Goal: Use online tool/utility: Utilize a website feature to perform a specific function

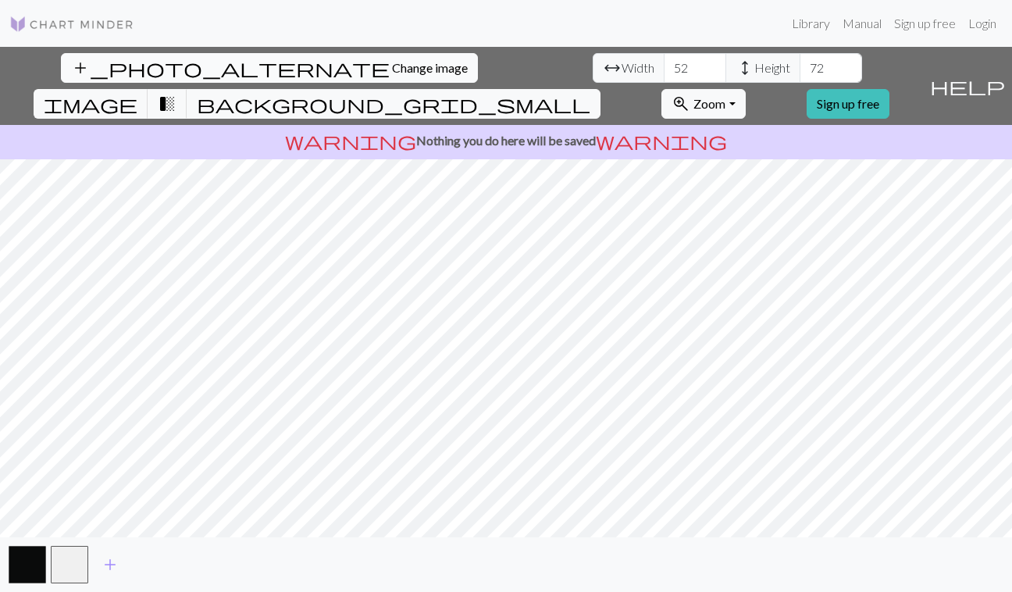
click at [118, 59] on button "add_photo_alternate Change image" at bounding box center [269, 68] width 417 height 30
click at [664, 62] on input "14" at bounding box center [695, 68] width 62 height 30
click at [664, 62] on input "15" at bounding box center [695, 68] width 62 height 30
click at [664, 62] on input "16" at bounding box center [695, 68] width 62 height 30
click at [664, 62] on input "17" at bounding box center [695, 68] width 62 height 30
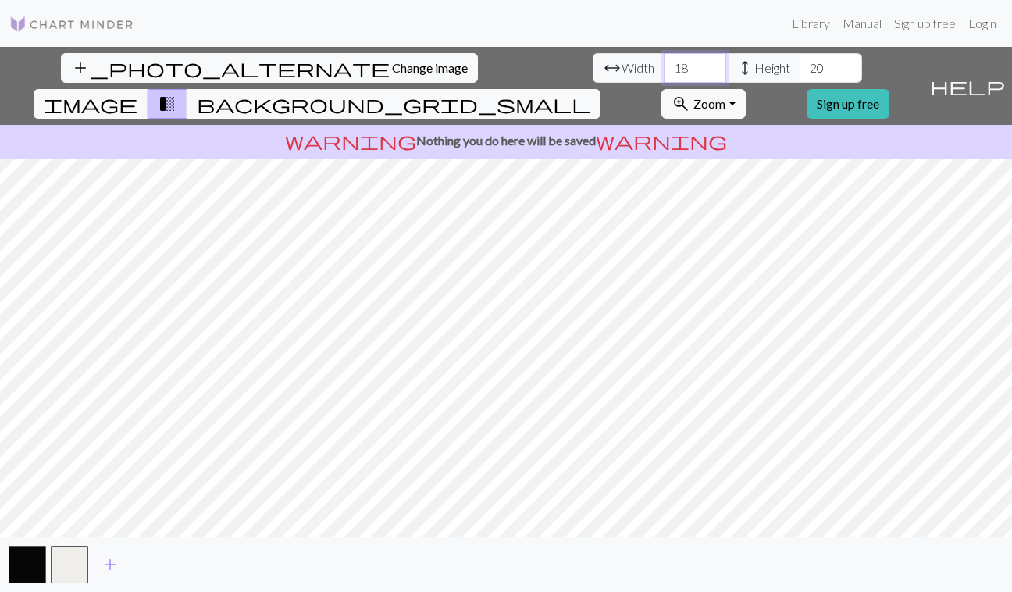
click at [664, 62] on input "18" at bounding box center [695, 68] width 62 height 30
click at [664, 62] on input "19" at bounding box center [695, 68] width 62 height 30
click at [664, 62] on input "20" at bounding box center [695, 68] width 62 height 30
click at [664, 62] on input "21" at bounding box center [695, 68] width 62 height 30
click at [664, 62] on input "22" at bounding box center [695, 68] width 62 height 30
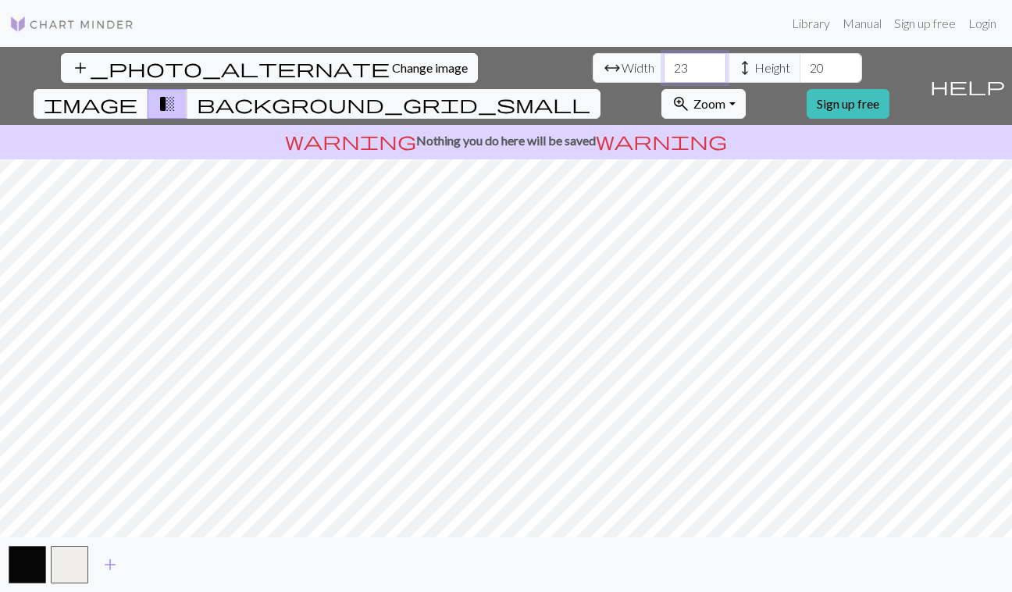
click at [664, 62] on input "23" at bounding box center [695, 68] width 62 height 30
click at [664, 62] on input "24" at bounding box center [695, 68] width 62 height 30
click at [664, 62] on input "25" at bounding box center [695, 68] width 62 height 30
click at [664, 62] on input "26" at bounding box center [695, 68] width 62 height 30
click at [664, 62] on input "27" at bounding box center [695, 68] width 62 height 30
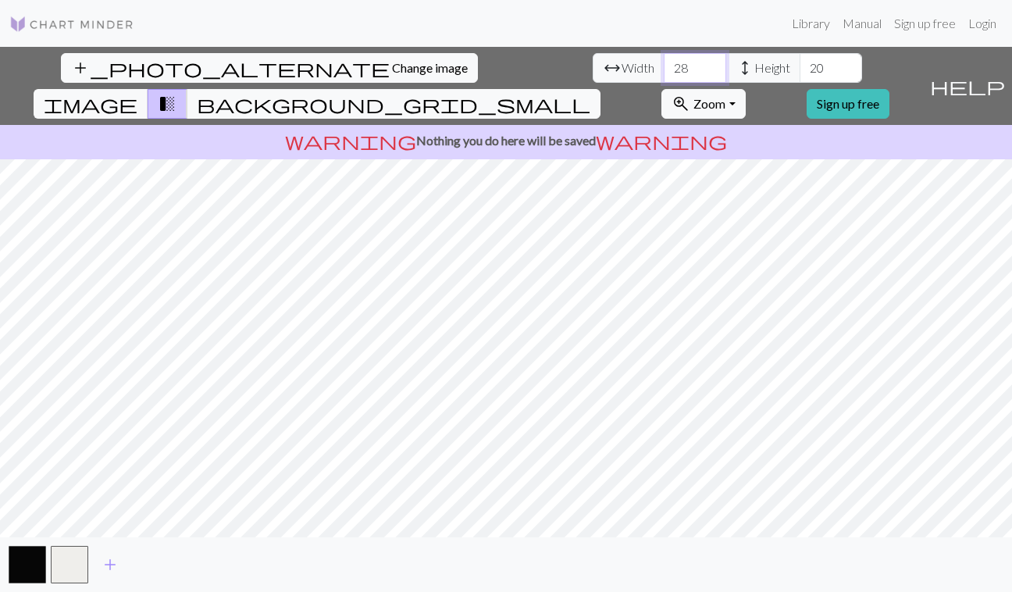
click at [664, 62] on input "28" at bounding box center [695, 68] width 62 height 30
click at [664, 62] on input "29" at bounding box center [695, 68] width 62 height 30
click at [664, 62] on input "30" at bounding box center [695, 68] width 62 height 30
click at [664, 62] on input "31" at bounding box center [695, 68] width 62 height 30
click at [664, 62] on input "32" at bounding box center [695, 68] width 62 height 30
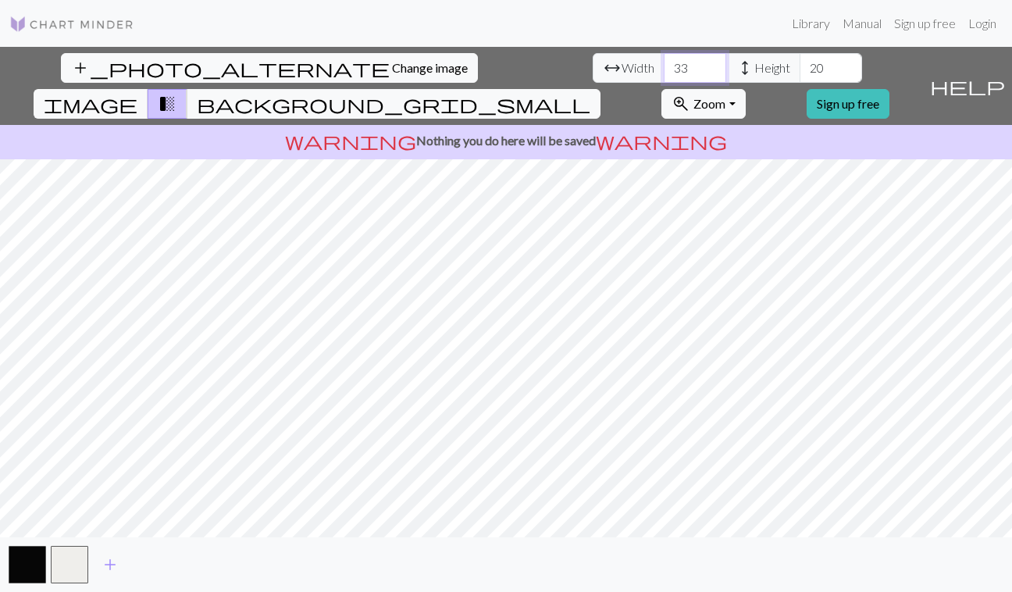
click at [664, 62] on input "33" at bounding box center [695, 68] width 62 height 30
click at [664, 62] on input "34" at bounding box center [695, 68] width 62 height 30
click at [664, 62] on input "35" at bounding box center [695, 68] width 62 height 30
click at [664, 62] on input "36" at bounding box center [695, 68] width 62 height 30
click at [664, 62] on input "37" at bounding box center [695, 68] width 62 height 30
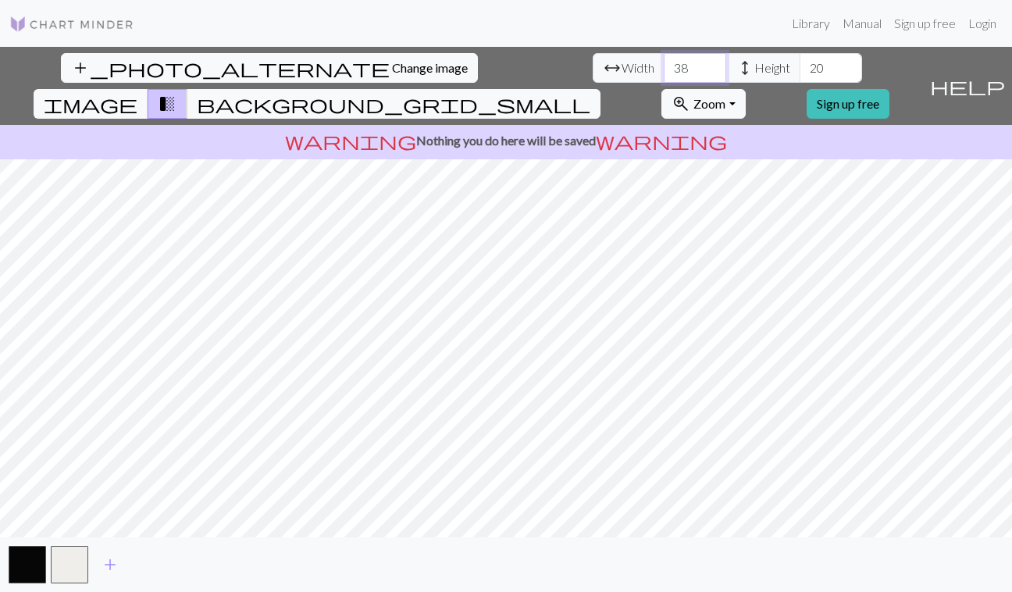
click at [664, 62] on input "38" at bounding box center [695, 68] width 62 height 30
click at [664, 62] on input "39" at bounding box center [695, 68] width 62 height 30
click at [664, 62] on input "40" at bounding box center [695, 68] width 62 height 30
click at [664, 62] on input "41" at bounding box center [695, 68] width 62 height 30
click at [664, 62] on input "42" at bounding box center [695, 68] width 62 height 30
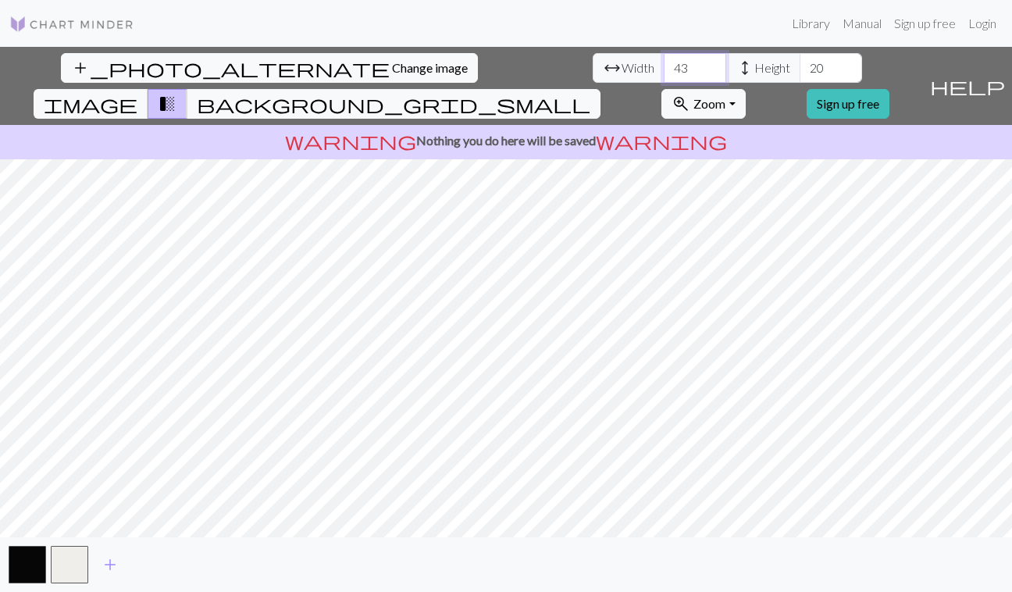
click at [664, 62] on input "43" at bounding box center [695, 68] width 62 height 30
click at [664, 62] on input "44" at bounding box center [695, 68] width 62 height 30
click at [664, 62] on input "45" at bounding box center [695, 68] width 62 height 30
click at [664, 62] on input "46" at bounding box center [695, 68] width 62 height 30
click at [664, 62] on input "47" at bounding box center [695, 68] width 62 height 30
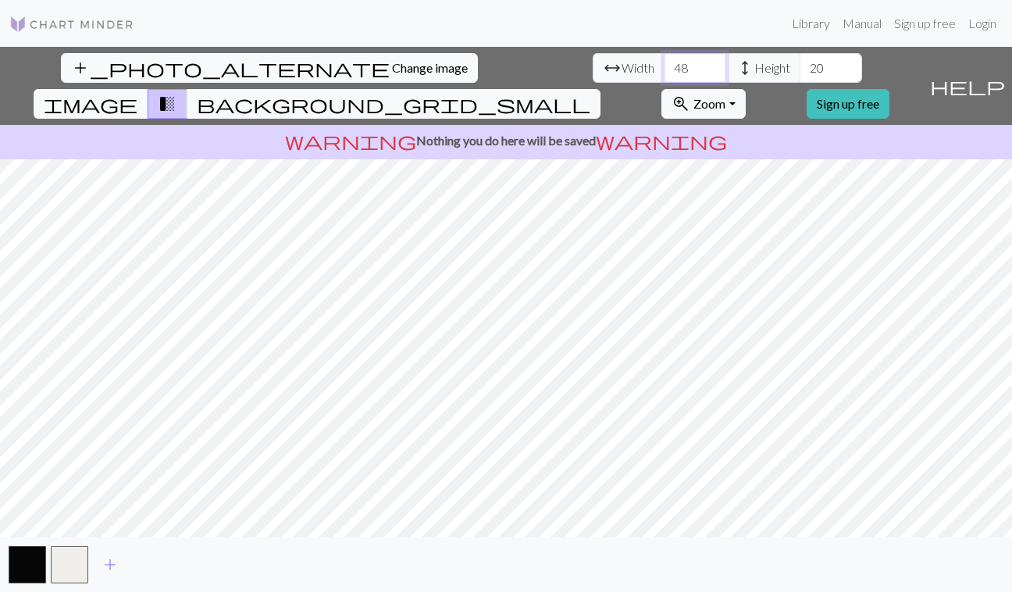
click at [664, 62] on input "48" at bounding box center [695, 68] width 62 height 30
click at [664, 62] on input "49" at bounding box center [695, 68] width 62 height 30
click at [664, 62] on input "50" at bounding box center [695, 68] width 62 height 30
click at [664, 62] on input "51" at bounding box center [695, 68] width 62 height 30
click at [664, 62] on input "52" at bounding box center [695, 68] width 62 height 30
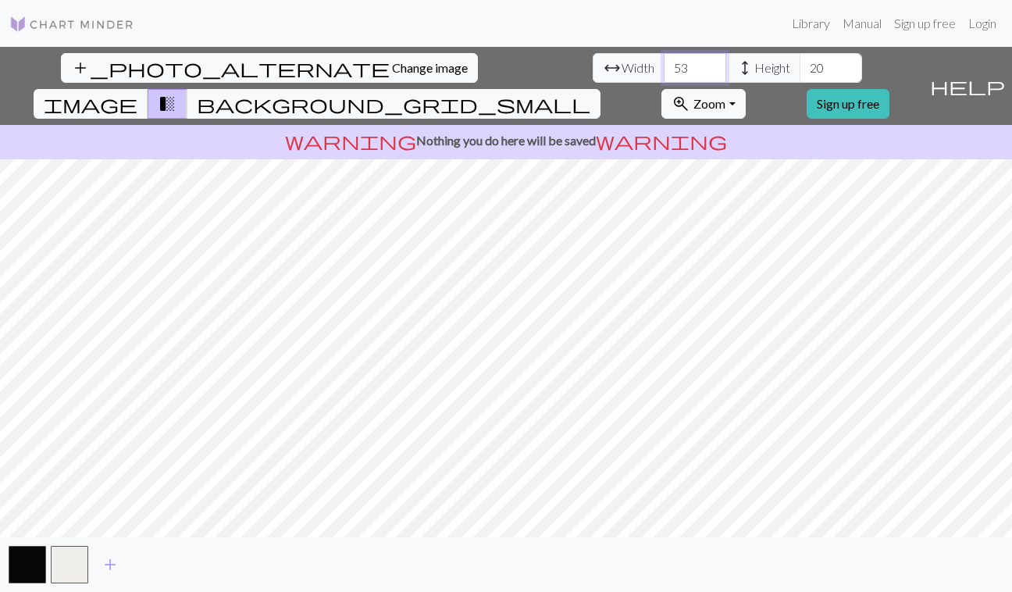
click at [664, 62] on input "53" at bounding box center [695, 68] width 62 height 30
click at [664, 62] on input "54" at bounding box center [695, 68] width 62 height 30
click at [664, 62] on input "55" at bounding box center [695, 68] width 62 height 30
click at [664, 62] on input "56" at bounding box center [695, 68] width 62 height 30
click at [664, 62] on input "57" at bounding box center [695, 68] width 62 height 30
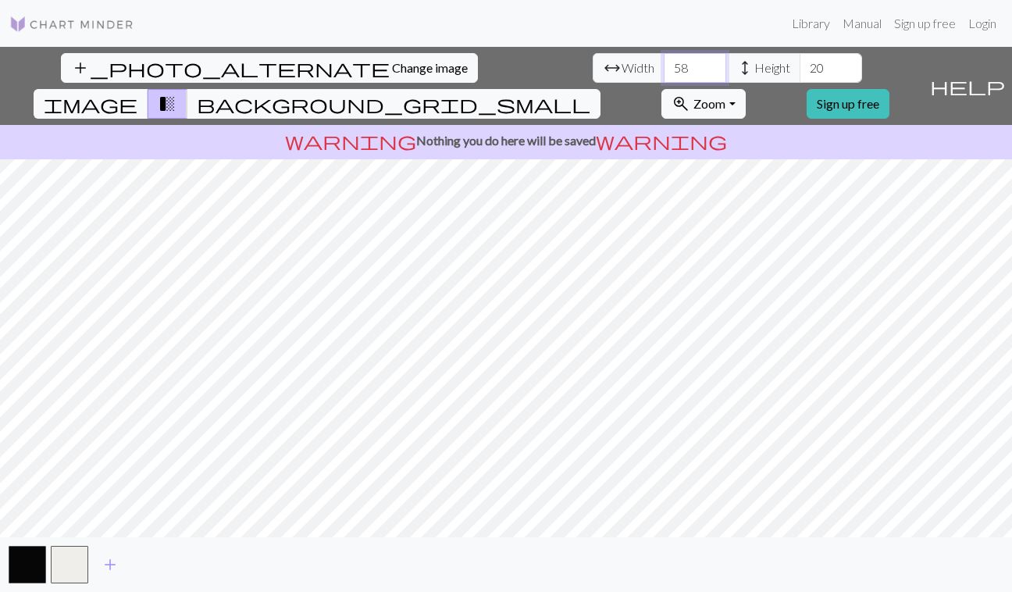
click at [664, 62] on input "58" at bounding box center [695, 68] width 62 height 30
click at [664, 62] on input "59" at bounding box center [695, 68] width 62 height 30
click at [664, 62] on input "60" at bounding box center [695, 68] width 62 height 30
click at [664, 62] on input "61" at bounding box center [695, 68] width 62 height 30
type input "62"
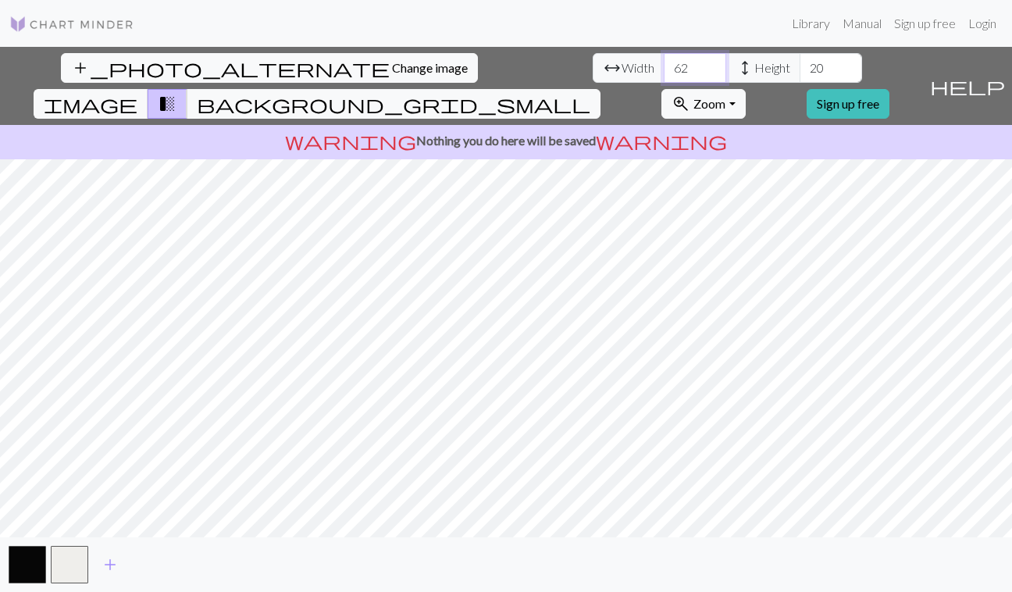
click at [664, 62] on input "62" at bounding box center [695, 68] width 62 height 30
drag, startPoint x: 444, startPoint y: 65, endPoint x: 401, endPoint y: 65, distance: 43.0
click at [593, 65] on div "arrow_range Width 62 height Height 20" at bounding box center [727, 68] width 269 height 30
type input "8"
drag, startPoint x: 445, startPoint y: 68, endPoint x: 415, endPoint y: 68, distance: 30.5
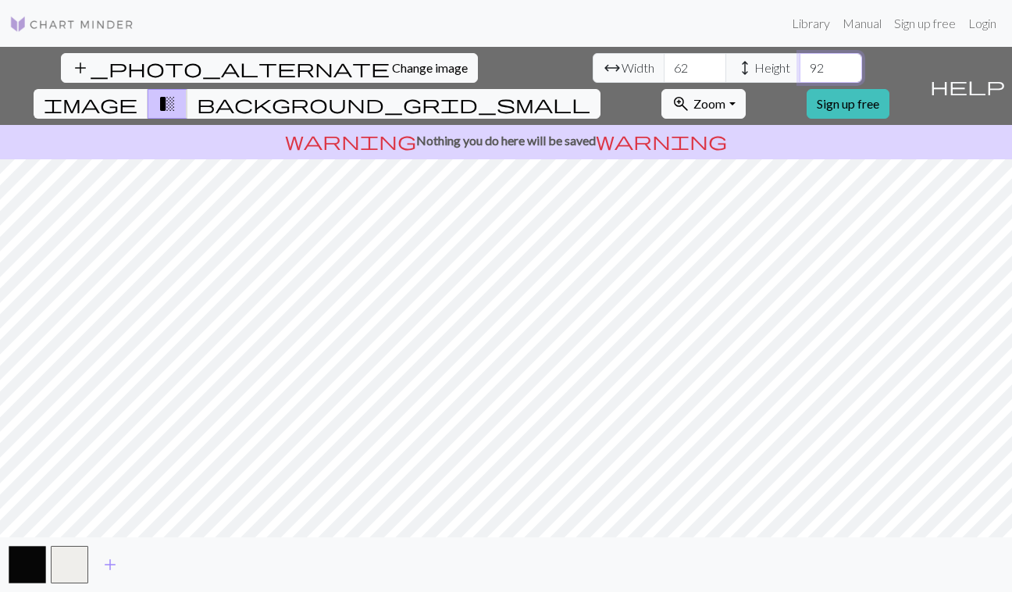
click at [593, 68] on div "arrow_range Width 62 height Height 92" at bounding box center [727, 68] width 269 height 30
type input "100"
click at [504, 537] on div "add_photo_alternate Change image arrow_range Width 62 height Height 100 image t…" at bounding box center [506, 319] width 1012 height 545
drag, startPoint x: 311, startPoint y: 67, endPoint x: 276, endPoint y: 67, distance: 34.4
click at [593, 67] on div "arrow_range Width 62 height Height 100" at bounding box center [727, 68] width 269 height 30
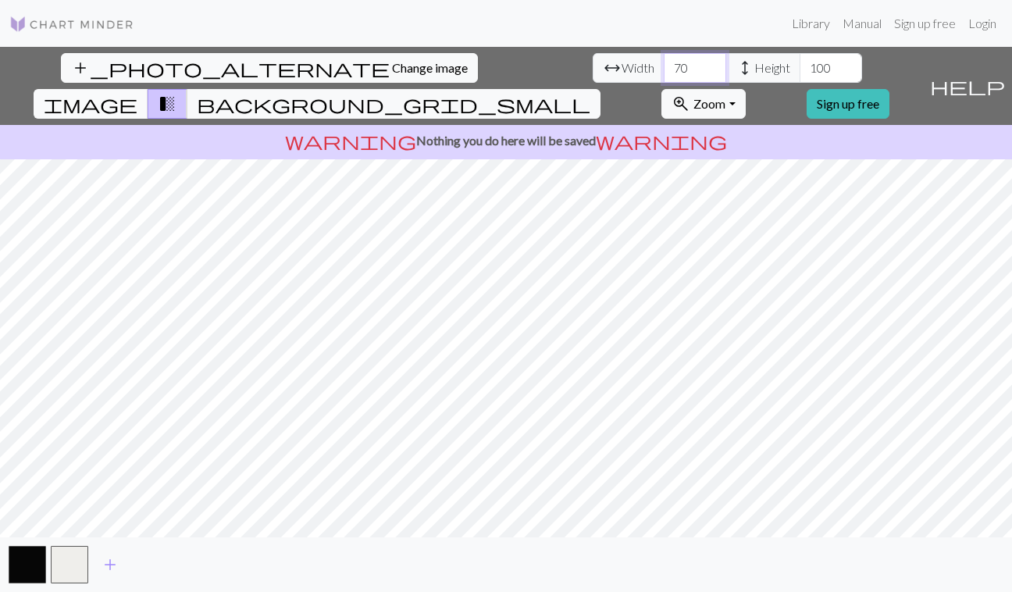
type input "70"
click at [137, 93] on span "image" at bounding box center [91, 104] width 94 height 22
click at [177, 93] on span "transition_fade" at bounding box center [167, 104] width 19 height 22
click at [392, 74] on span "Change image" at bounding box center [430, 67] width 76 height 15
drag, startPoint x: 312, startPoint y: 70, endPoint x: 210, endPoint y: 70, distance: 101.5
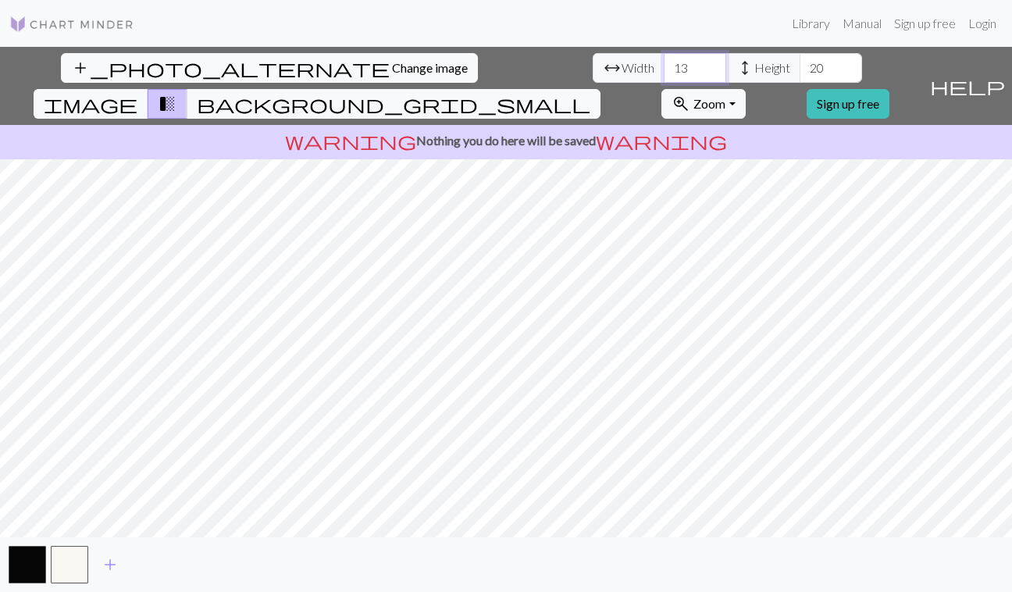
click at [210, 70] on div "add_photo_alternate Change image arrow_range Width 13 height Height 20 image tr…" at bounding box center [461, 86] width 923 height 78
type input "52"
drag, startPoint x: 448, startPoint y: 73, endPoint x: 382, endPoint y: 73, distance: 66.4
click at [593, 73] on div "arrow_range Width 52 height Height 20" at bounding box center [727, 68] width 269 height 30
type input "72"
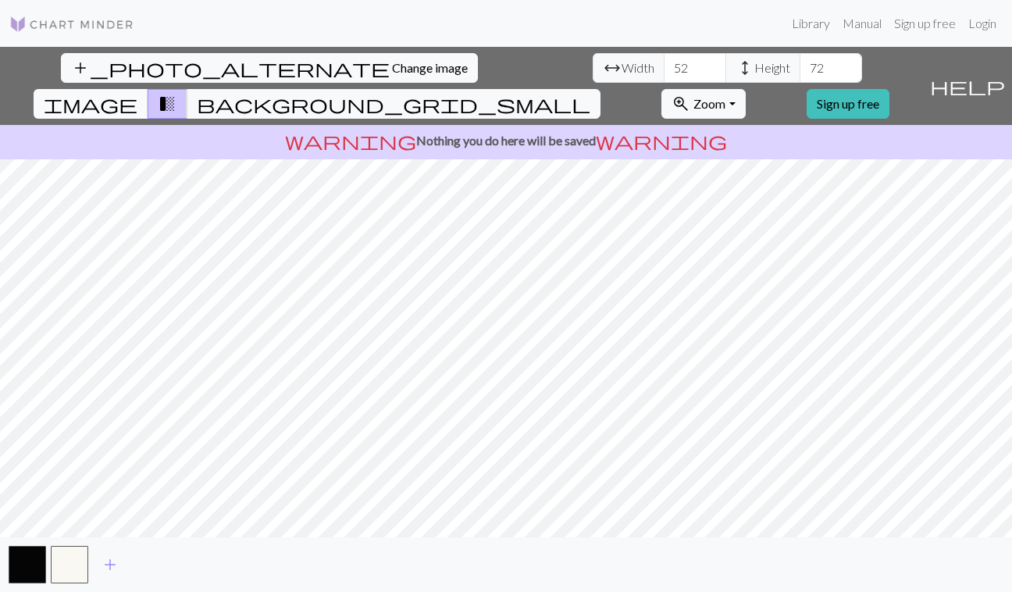
click at [137, 93] on span "image" at bounding box center [91, 104] width 94 height 22
click at [177, 93] on span "transition_fade" at bounding box center [167, 104] width 19 height 22
drag, startPoint x: 309, startPoint y: 70, endPoint x: 265, endPoint y: 72, distance: 44.6
click at [593, 71] on div "arrow_range Width 52 height Height 72" at bounding box center [727, 68] width 269 height 30
type input "60"
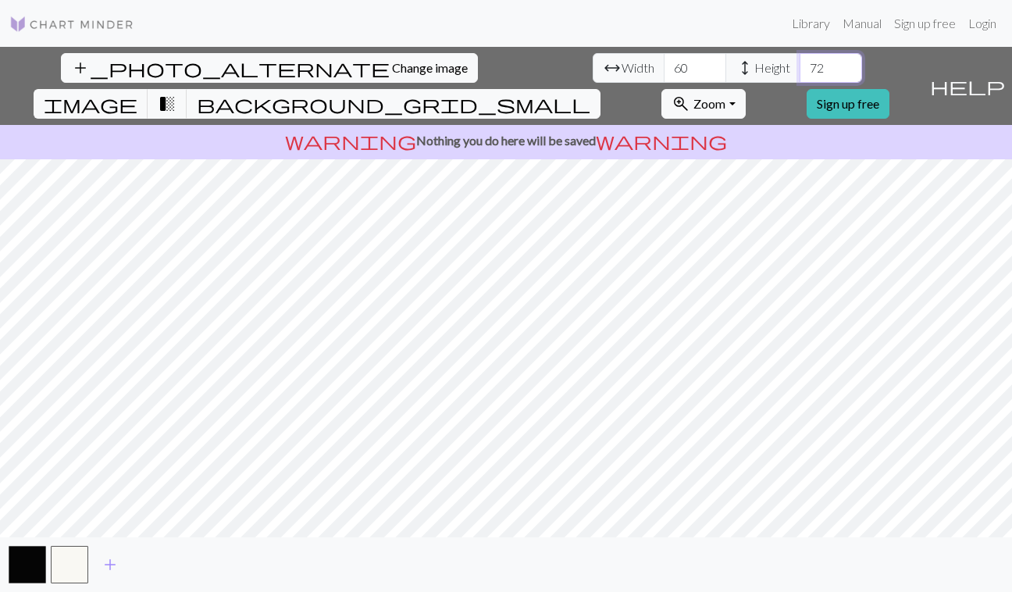
drag, startPoint x: 445, startPoint y: 71, endPoint x: 406, endPoint y: 71, distance: 39.1
click at [593, 71] on div "arrow_range Width 60 height Height 72" at bounding box center [727, 68] width 269 height 30
type input "80"
click at [137, 93] on span "image" at bounding box center [91, 104] width 94 height 22
click at [177, 93] on span "transition_fade" at bounding box center [167, 104] width 19 height 22
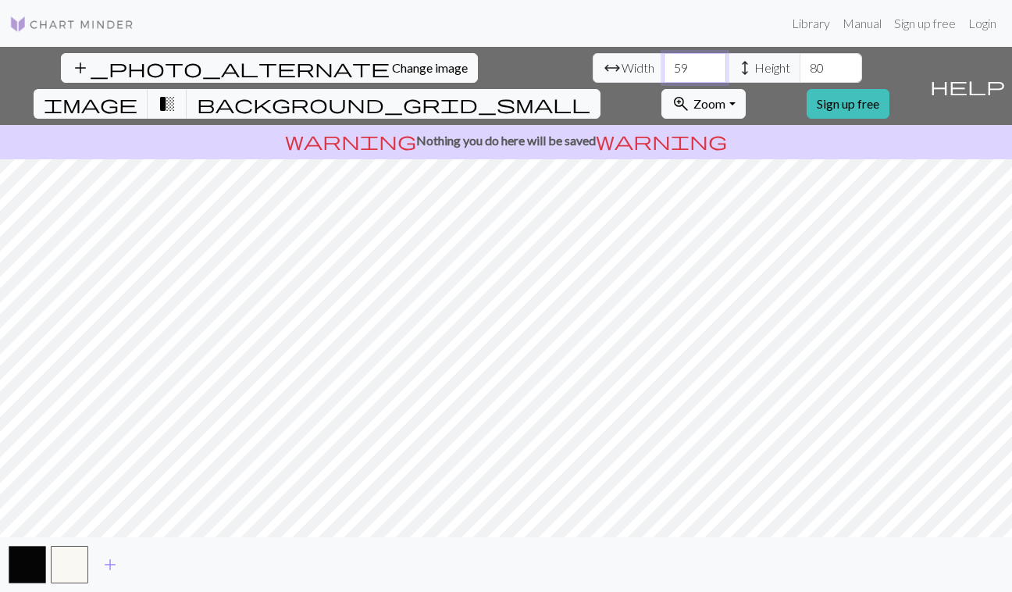
click at [664, 74] on input "59" at bounding box center [695, 68] width 62 height 30
type input "58"
click at [664, 74] on input "58" at bounding box center [695, 68] width 62 height 30
click at [137, 93] on span "image" at bounding box center [91, 104] width 94 height 22
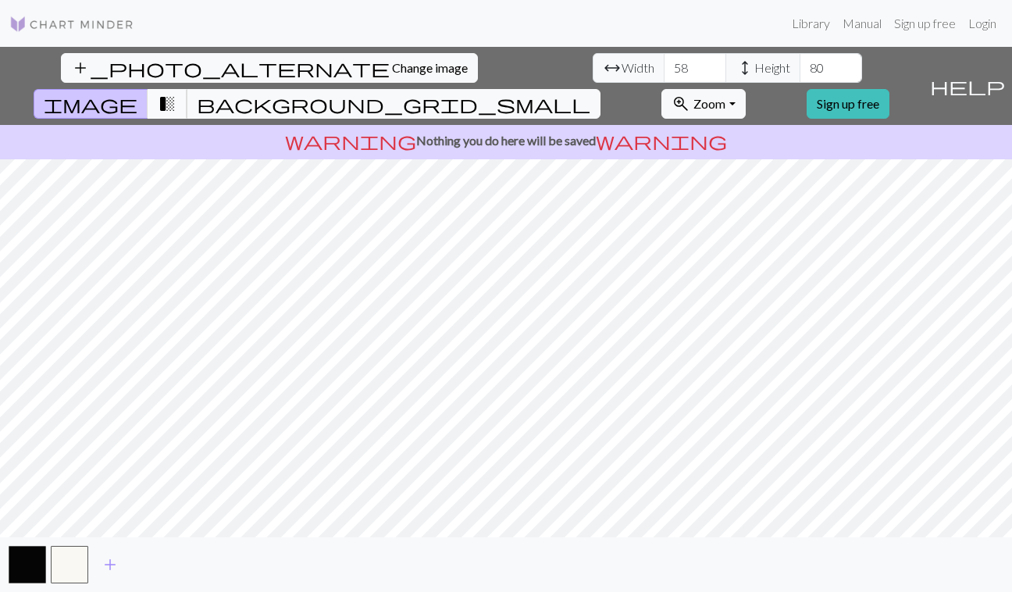
click at [177, 93] on span "transition_fade" at bounding box center [167, 104] width 19 height 22
click at [590, 93] on span "background_grid_small" at bounding box center [394, 104] width 394 height 22
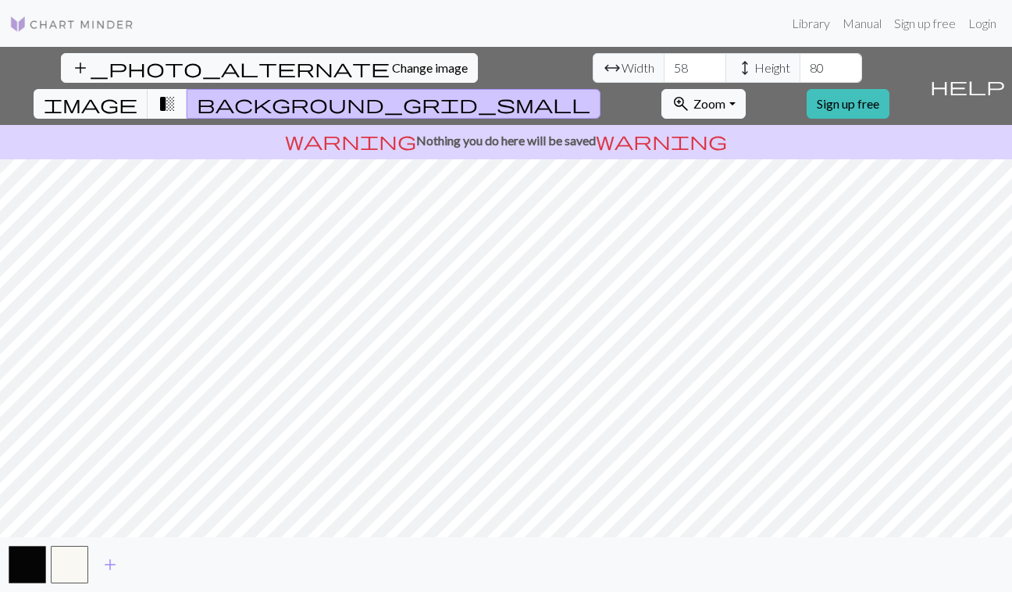
click at [187, 89] on button "transition_fade" at bounding box center [168, 104] width 40 height 30
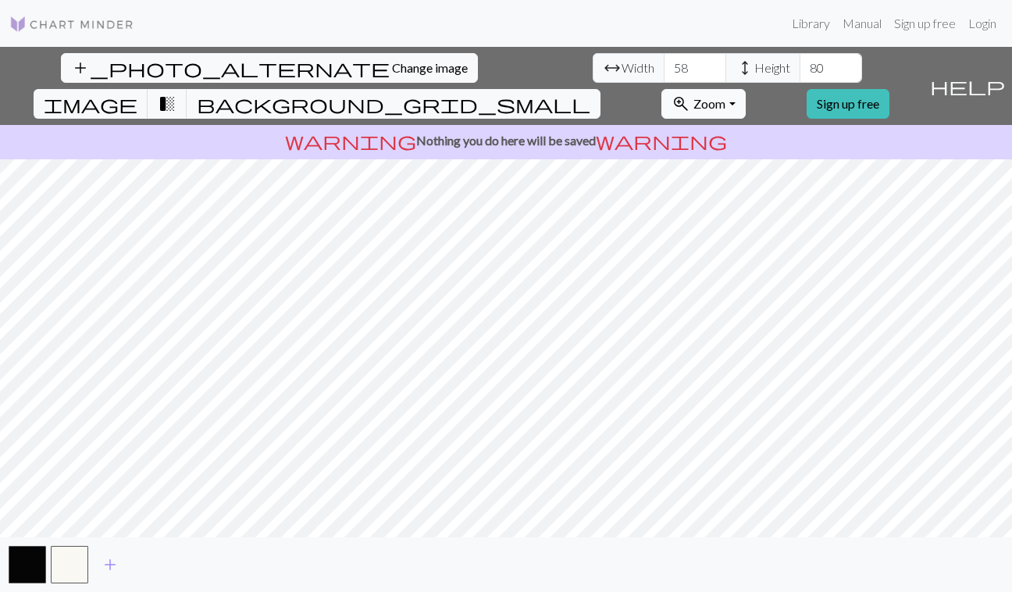
click at [745, 89] on button "zoom_in Zoom Zoom" at bounding box center [704, 104] width 84 height 30
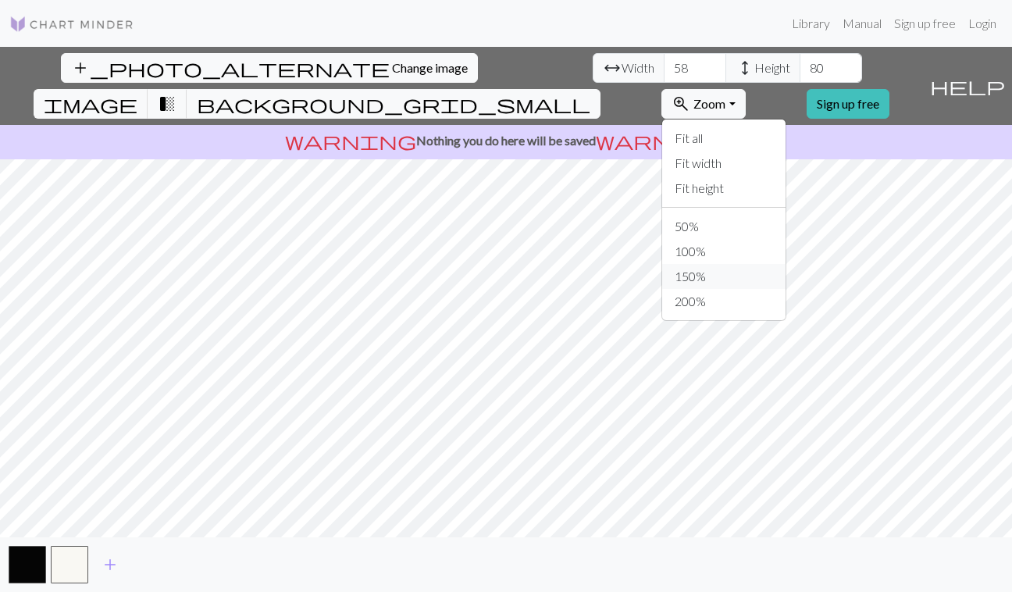
click at [765, 264] on button "150%" at bounding box center [723, 276] width 123 height 25
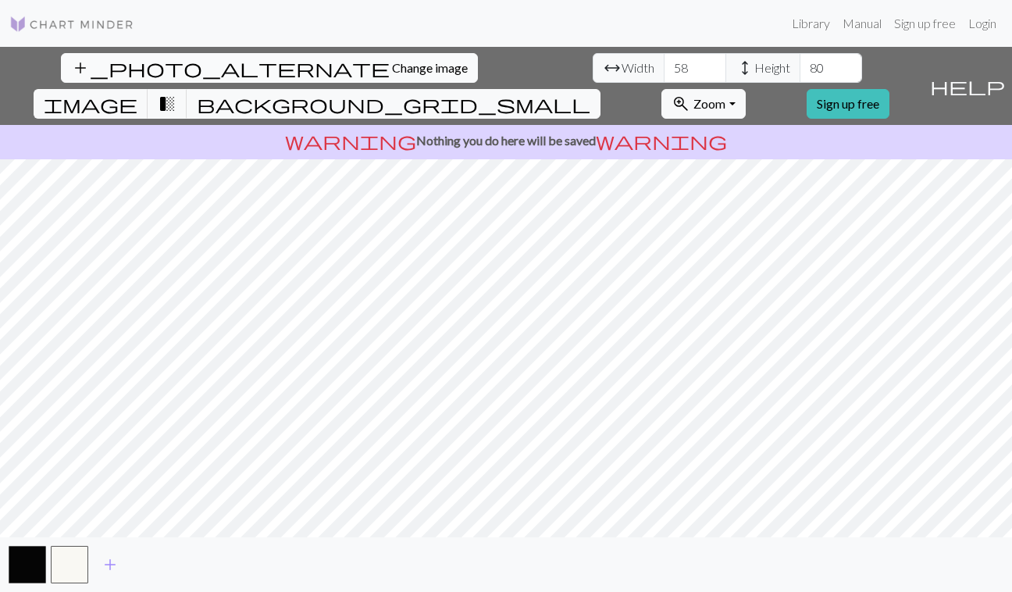
click at [92, 57] on button "add_photo_alternate Change image" at bounding box center [269, 68] width 417 height 30
drag, startPoint x: 310, startPoint y: 66, endPoint x: 250, endPoint y: 66, distance: 60.1
click at [593, 66] on div "arrow_range Width 15 height Height 20" at bounding box center [727, 68] width 269 height 30
type input "58"
drag, startPoint x: 449, startPoint y: 69, endPoint x: 392, endPoint y: 69, distance: 57.0
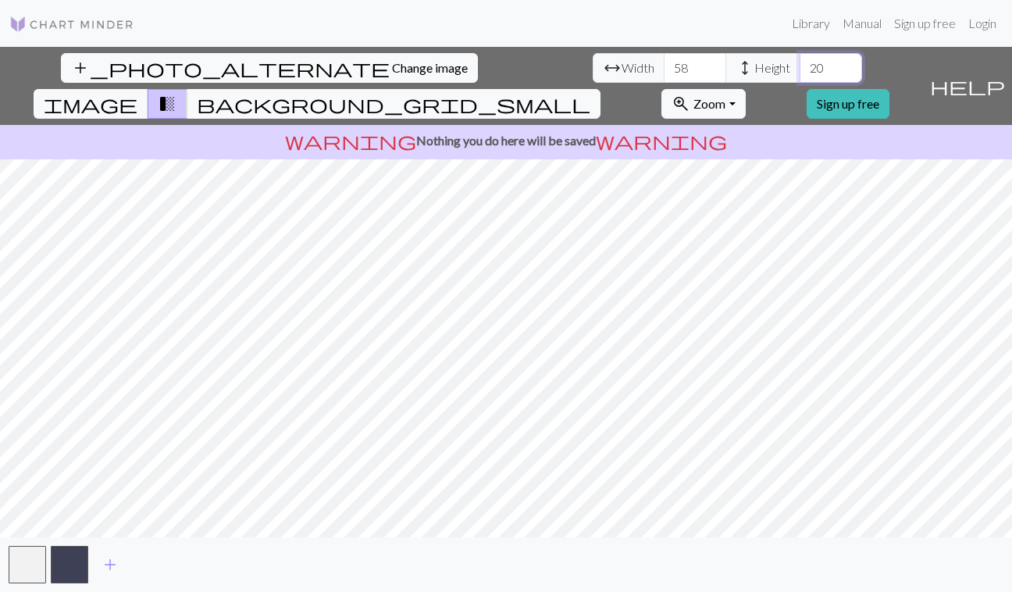
click at [593, 69] on div "arrow_range Width 58 height Height 20" at bounding box center [727, 68] width 269 height 30
type input "80"
click at [392, 66] on span "Change image" at bounding box center [430, 67] width 76 height 15
drag, startPoint x: 308, startPoint y: 66, endPoint x: 237, endPoint y: 66, distance: 70.3
click at [593, 66] on div "arrow_range Width 19 height Height 20" at bounding box center [727, 68] width 269 height 30
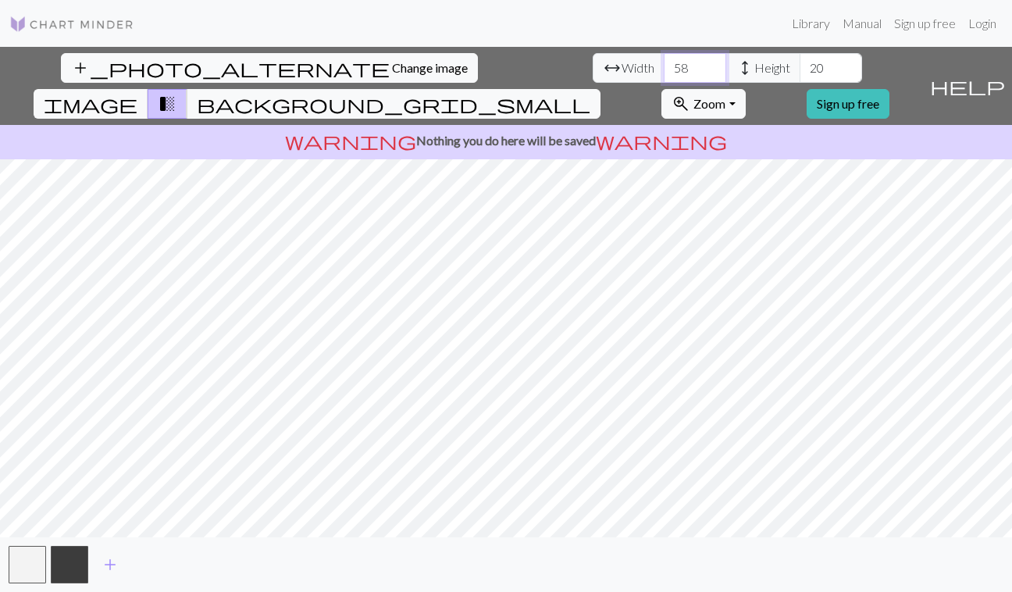
type input "58"
drag, startPoint x: 450, startPoint y: 73, endPoint x: 414, endPoint y: 73, distance: 35.9
click at [593, 73] on div "arrow_range Width 58 height Height 20" at bounding box center [727, 68] width 269 height 30
type input "80"
click at [590, 93] on span "background_grid_small" at bounding box center [394, 104] width 394 height 22
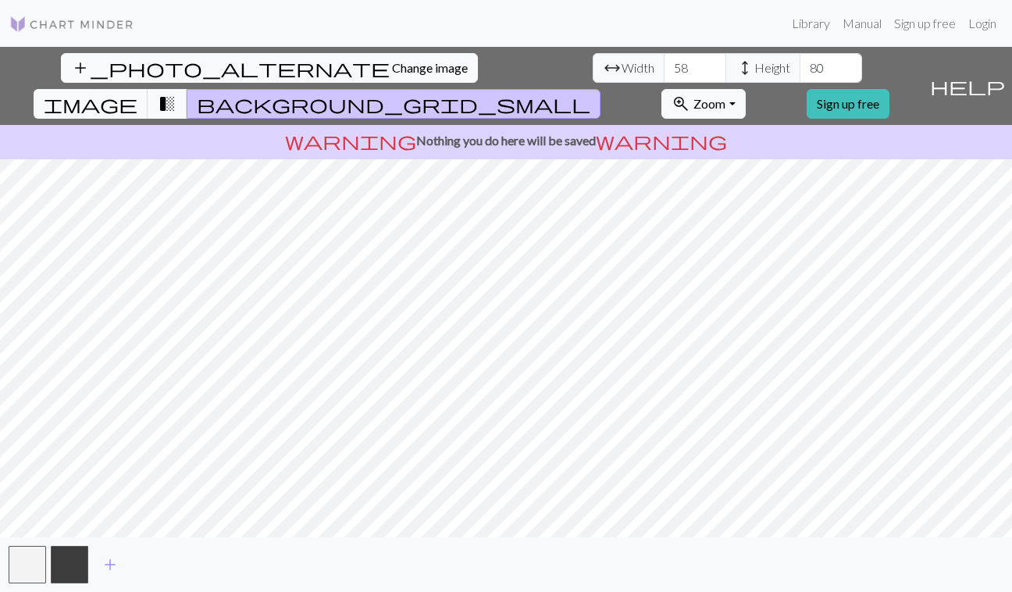
click at [187, 89] on button "transition_fade" at bounding box center [168, 104] width 40 height 30
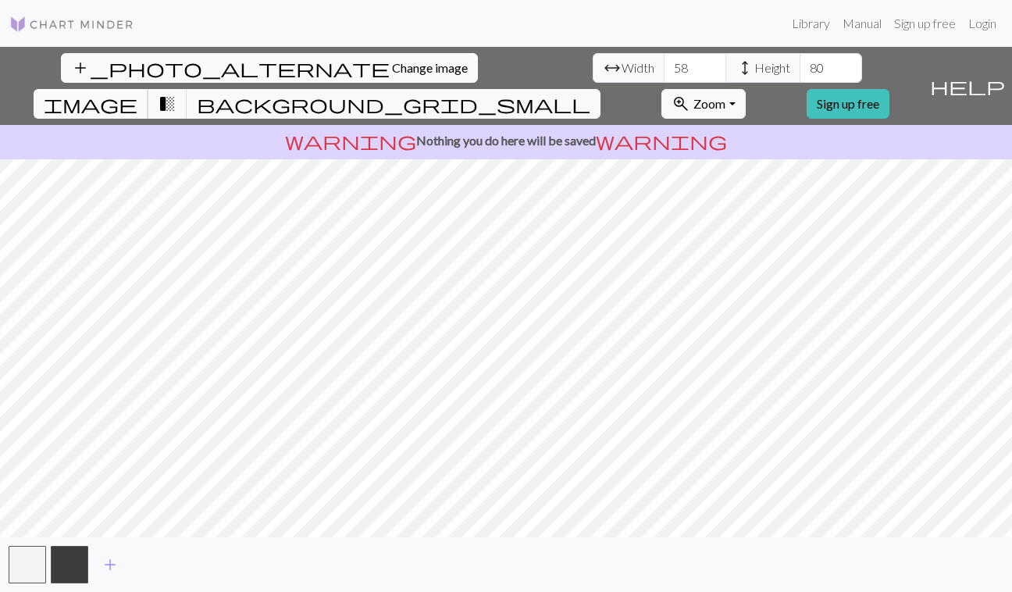
click at [137, 93] on span "image" at bounding box center [91, 104] width 94 height 22
click at [177, 93] on span "transition_fade" at bounding box center [167, 104] width 19 height 22
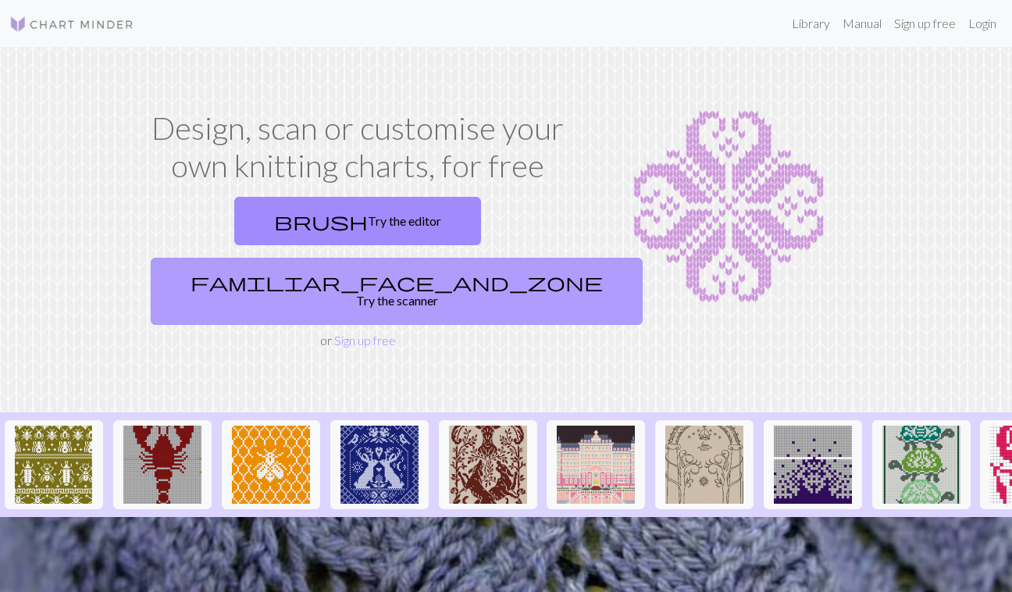
click at [468, 258] on link "familiar_face_and_zone Try the scanner" at bounding box center [397, 291] width 492 height 67
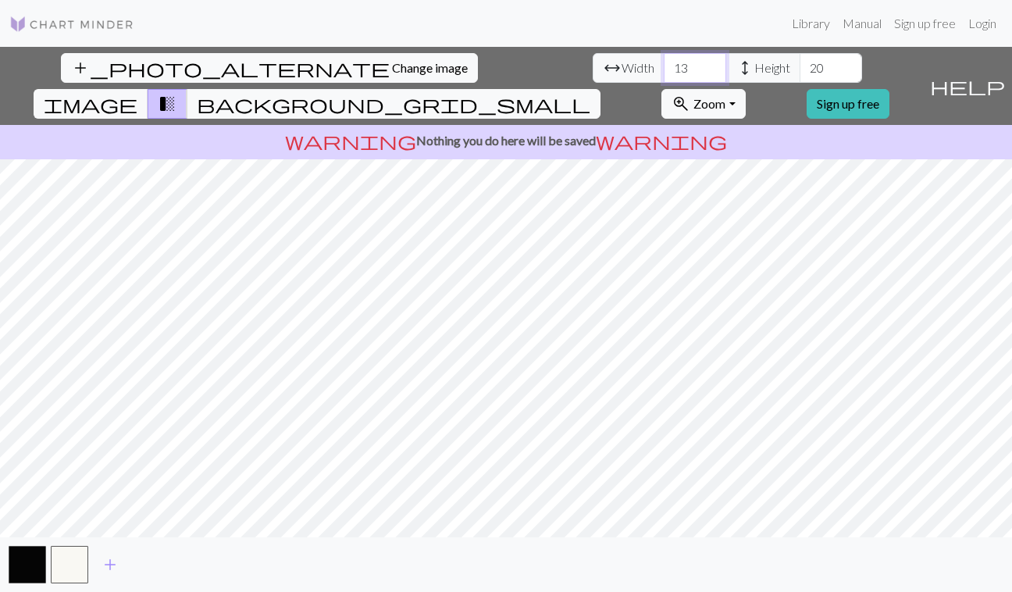
drag, startPoint x: 316, startPoint y: 63, endPoint x: 228, endPoint y: 65, distance: 87.5
click at [593, 65] on div "arrow_range Width 13 height Height 20" at bounding box center [727, 68] width 269 height 30
type input "58"
drag, startPoint x: 445, startPoint y: 69, endPoint x: 362, endPoint y: 68, distance: 83.6
click at [593, 68] on div "arrow_range Width 58 height Height 20" at bounding box center [727, 68] width 269 height 30
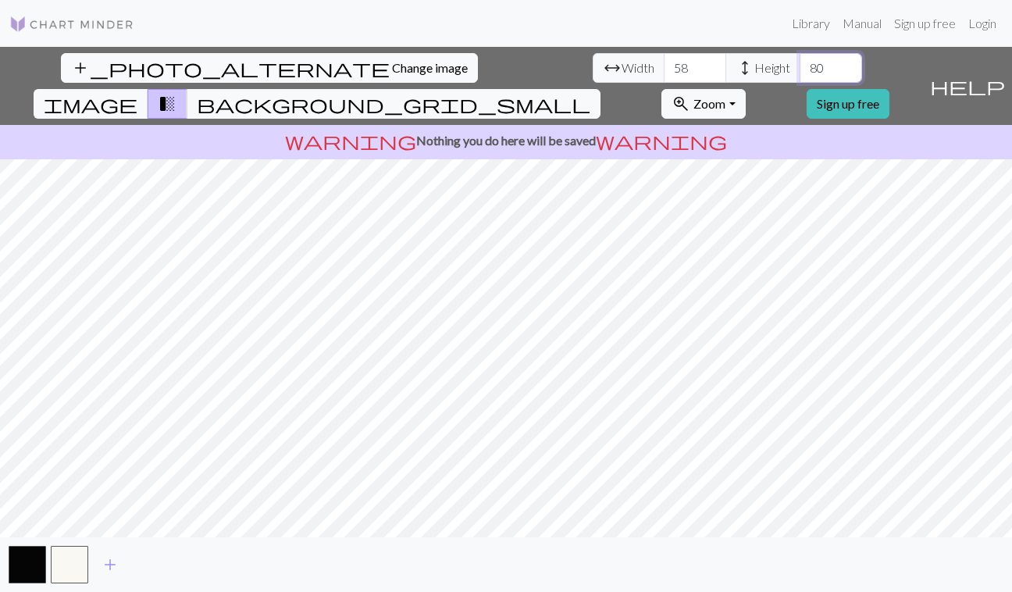
type input "80"
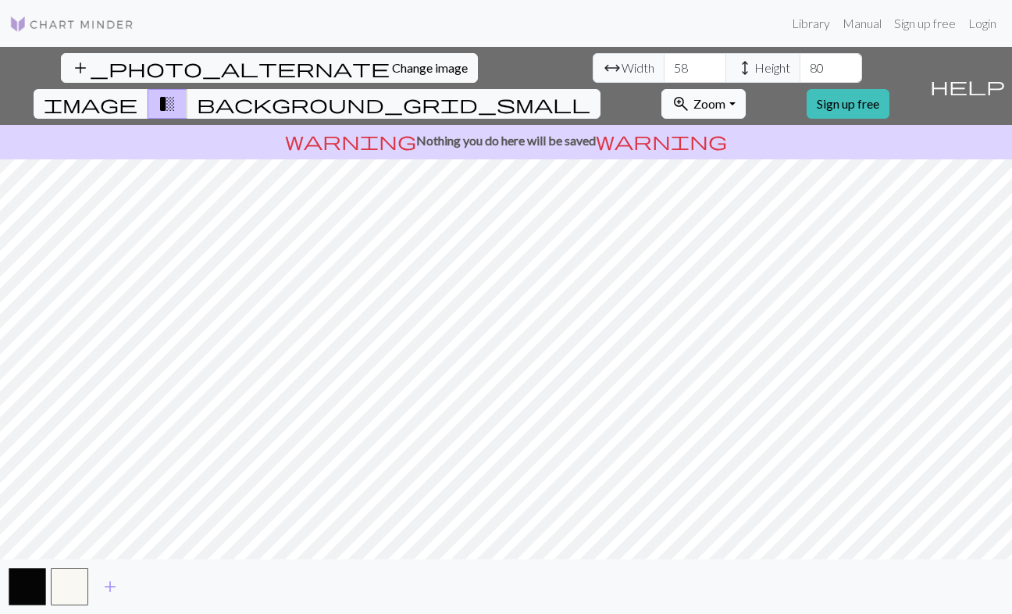
click at [690, 93] on span "zoom_in" at bounding box center [681, 104] width 19 height 22
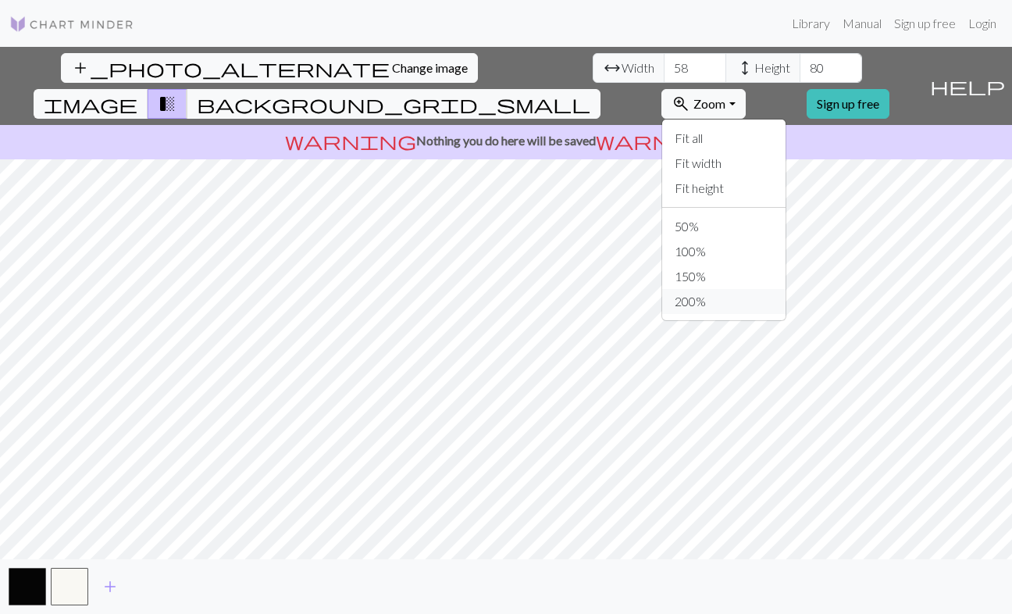
click at [746, 289] on button "200%" at bounding box center [723, 301] width 123 height 25
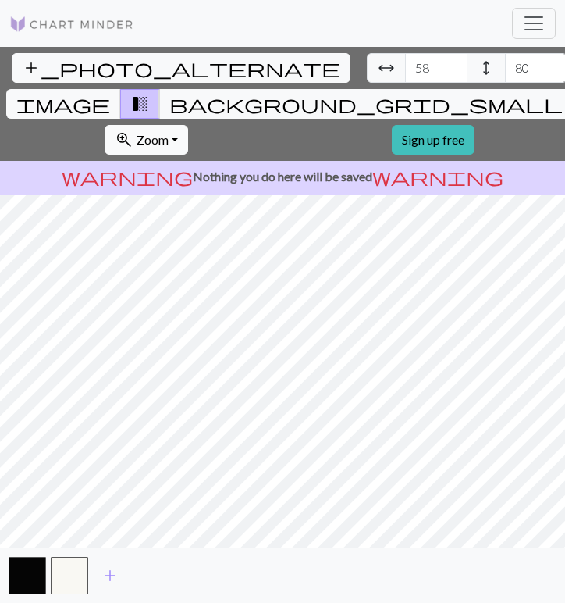
click at [188, 125] on button "zoom_in Zoom Zoom" at bounding box center [147, 140] width 84 height 30
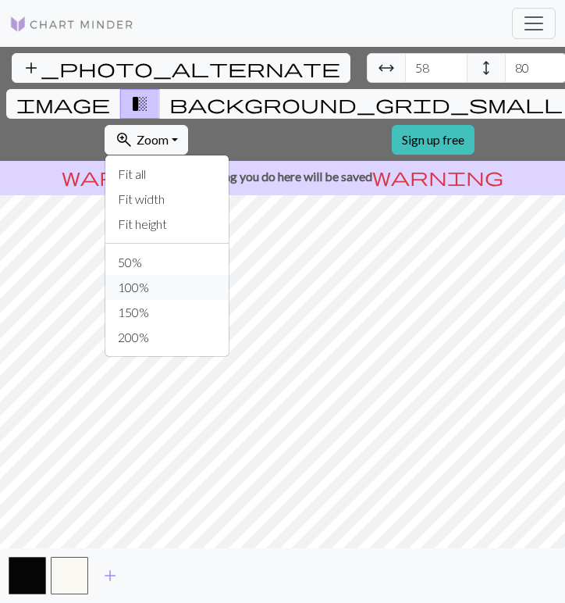
click at [229, 275] on button "100%" at bounding box center [166, 287] width 123 height 25
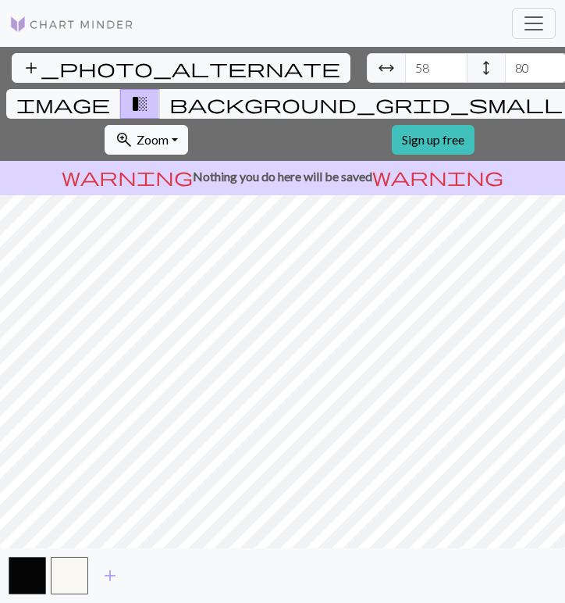
click at [188, 125] on button "zoom_in Zoom Zoom" at bounding box center [147, 140] width 84 height 30
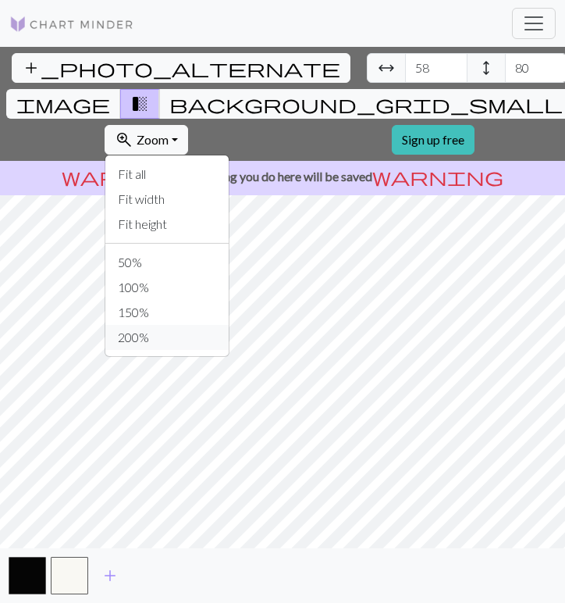
click at [229, 325] on button "200%" at bounding box center [166, 337] width 123 height 25
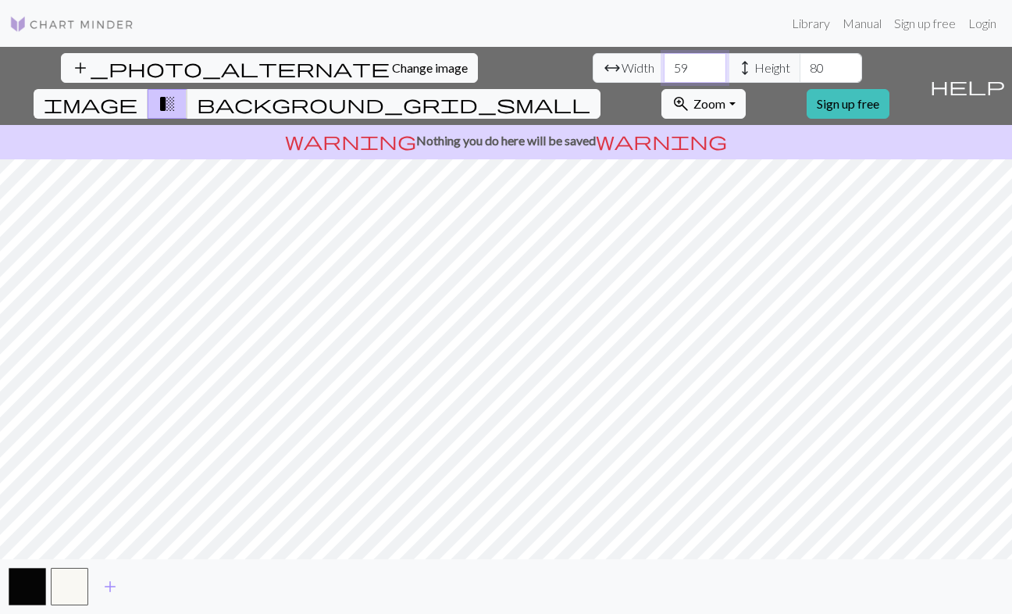
click at [664, 65] on input "59" at bounding box center [695, 68] width 62 height 30
click at [664, 65] on input "60" at bounding box center [695, 68] width 62 height 30
click at [664, 65] on input "61" at bounding box center [695, 68] width 62 height 30
click at [664, 65] on input "62" at bounding box center [695, 68] width 62 height 30
click at [664, 65] on input "63" at bounding box center [695, 68] width 62 height 30
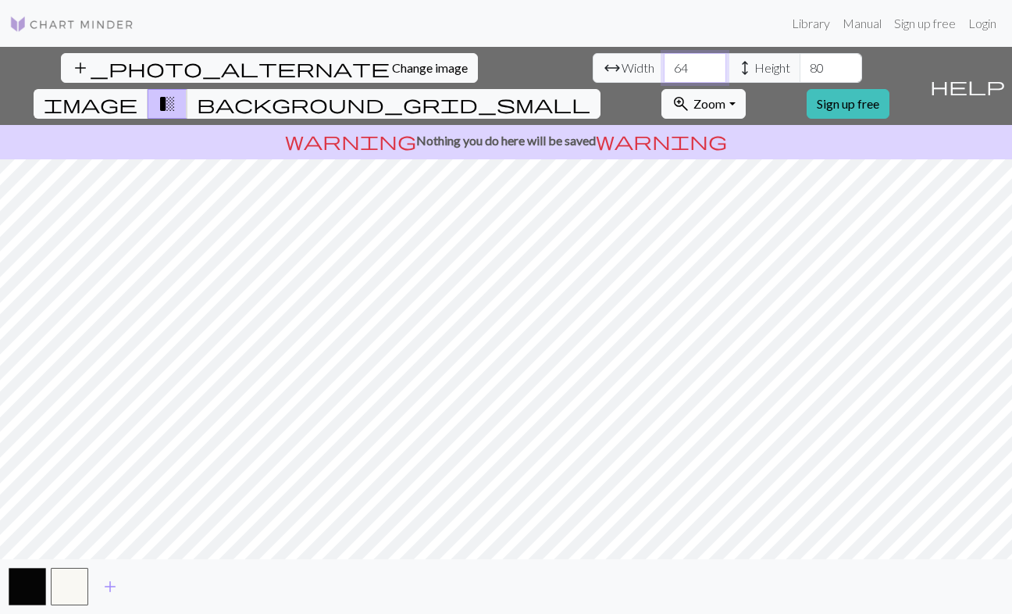
click at [664, 65] on input "64" at bounding box center [695, 68] width 62 height 30
type input "65"
click at [664, 65] on input "65" at bounding box center [695, 68] width 62 height 30
drag, startPoint x: 446, startPoint y: 67, endPoint x: 412, endPoint y: 67, distance: 34.4
click at [593, 67] on div "arrow_range Width 65 height Height 80" at bounding box center [727, 68] width 269 height 30
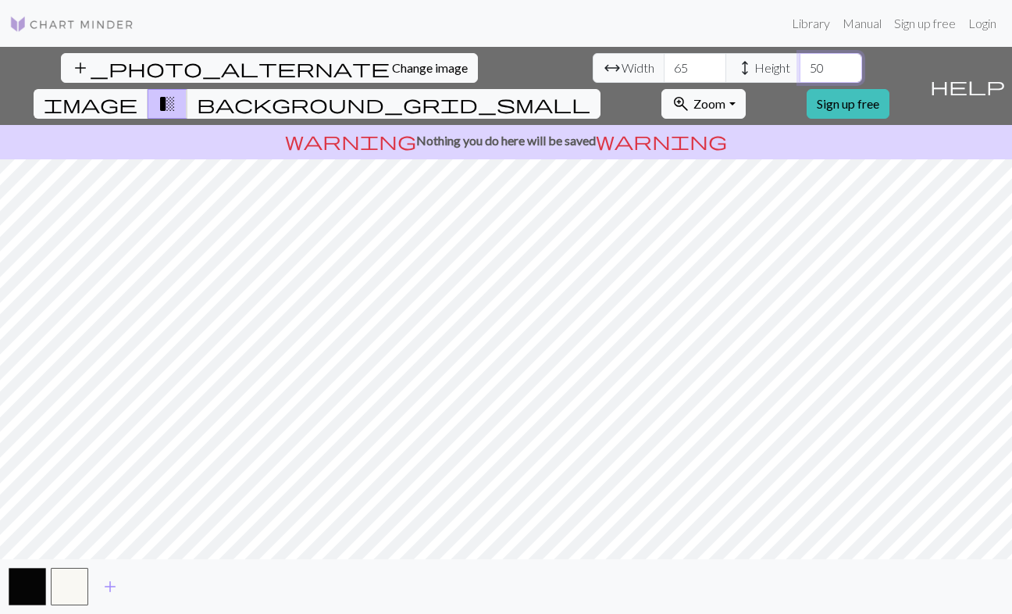
type input "50"
click at [664, 63] on input "65" at bounding box center [695, 68] width 62 height 30
click at [664, 62] on input "61" at bounding box center [695, 68] width 62 height 30
type input "62"
click at [664, 62] on input "62" at bounding box center [695, 68] width 62 height 30
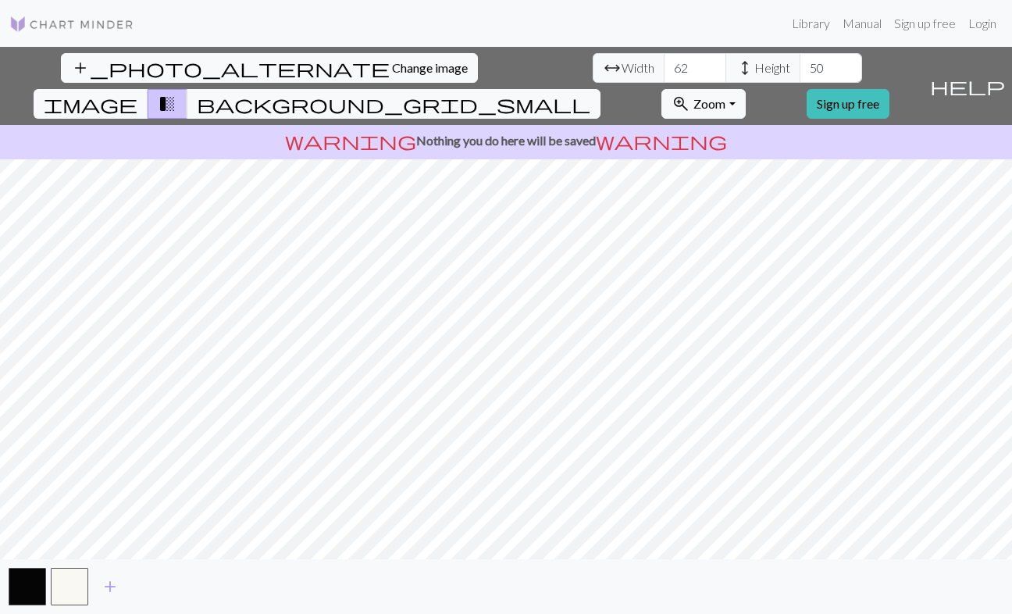
click at [451, 77] on div "add_photo_alternate Change image arrow_range Width 62 height Height 50 image tr…" at bounding box center [506, 330] width 1012 height 567
click at [745, 89] on button "zoom_in Zoom Zoom" at bounding box center [704, 104] width 84 height 30
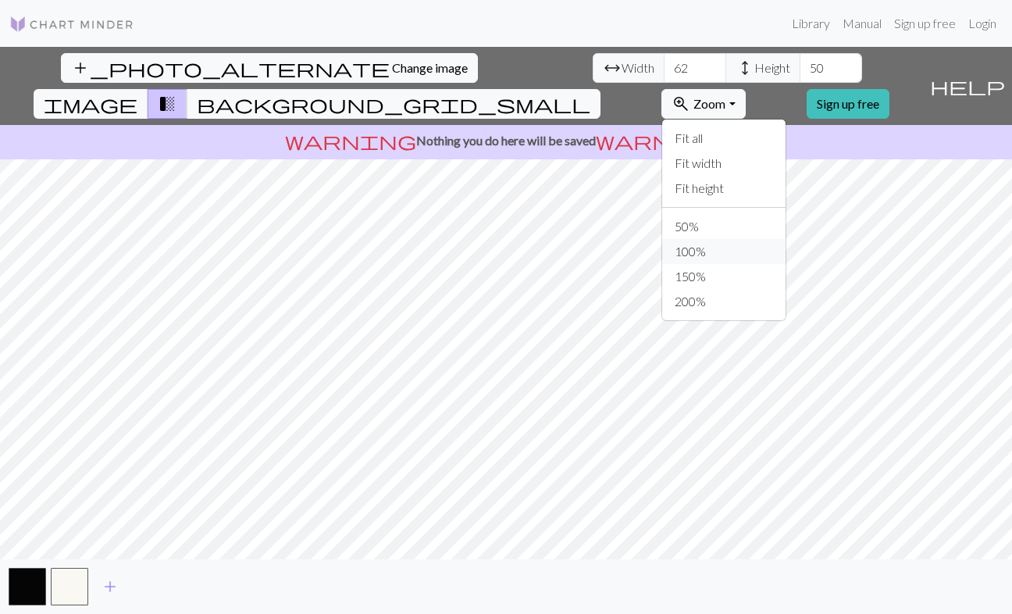
click at [761, 239] on button "100%" at bounding box center [723, 251] width 123 height 25
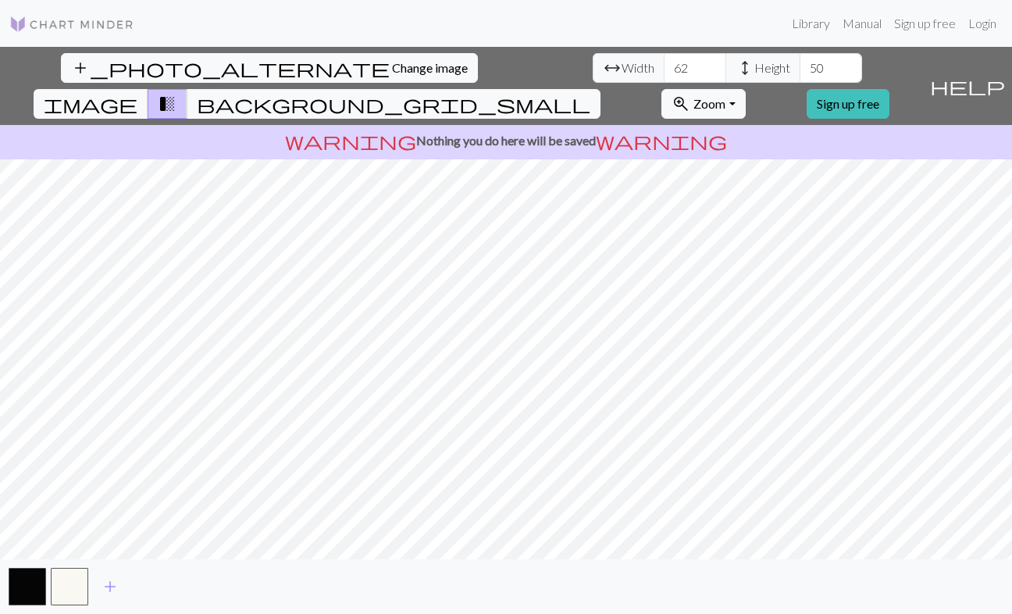
click at [453, 73] on div "add_photo_alternate Change image arrow_range Width 62 height Height 50 image tr…" at bounding box center [506, 330] width 1012 height 567
drag, startPoint x: 443, startPoint y: 67, endPoint x: 400, endPoint y: 67, distance: 43.0
click at [593, 67] on div "arrow_range Width 62 height Height 50" at bounding box center [727, 68] width 269 height 30
type input "80"
drag, startPoint x: 311, startPoint y: 62, endPoint x: 261, endPoint y: 62, distance: 50.0
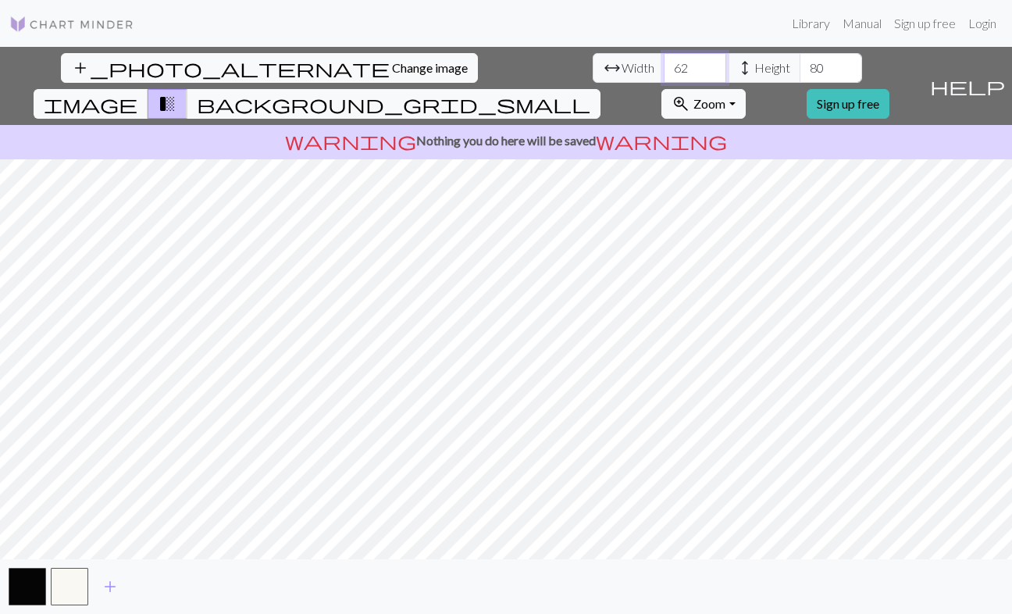
click at [593, 62] on div "arrow_range Width 62 height Height 80" at bounding box center [727, 68] width 269 height 30
type input "58"
click at [745, 89] on button "zoom_in Zoom Zoom" at bounding box center [704, 104] width 84 height 30
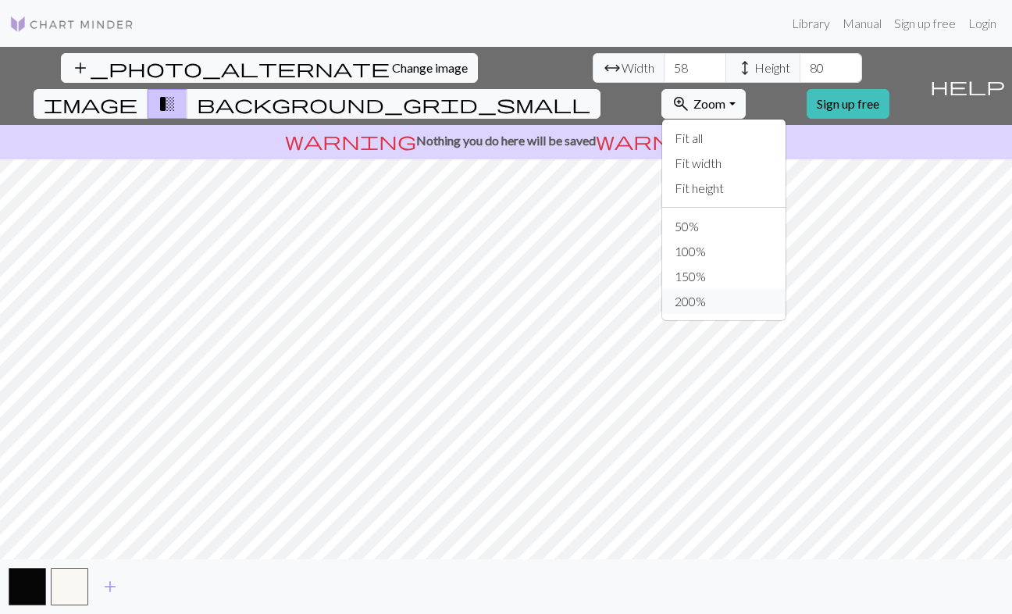
click at [776, 289] on button "200%" at bounding box center [723, 301] width 123 height 25
